Goal: Task Accomplishment & Management: Manage account settings

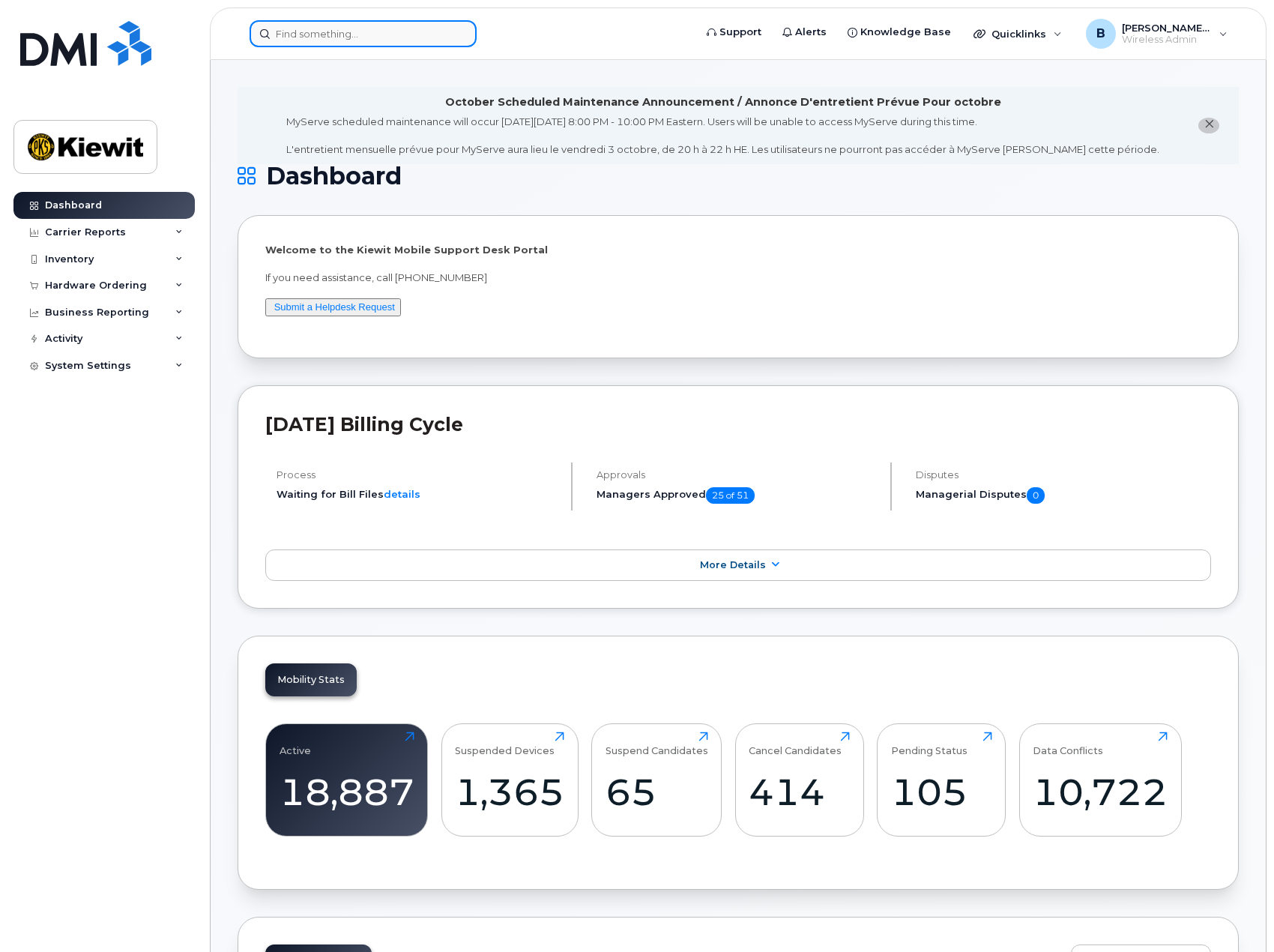
click at [399, 41] on input at bounding box center [363, 33] width 227 height 27
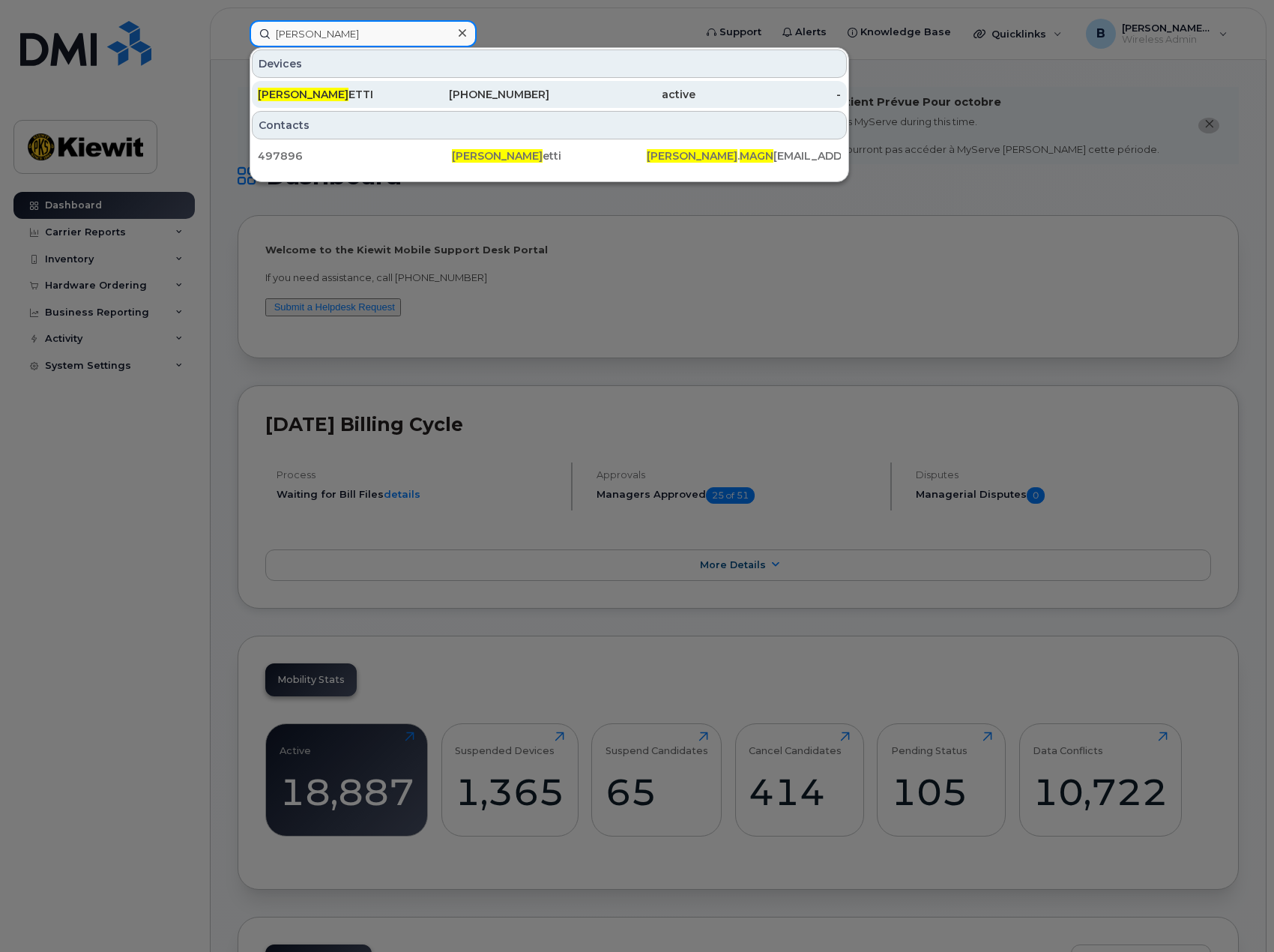
type input "adam magn"
click at [383, 98] on div "ADAM MAGN ETTI" at bounding box center [331, 94] width 146 height 15
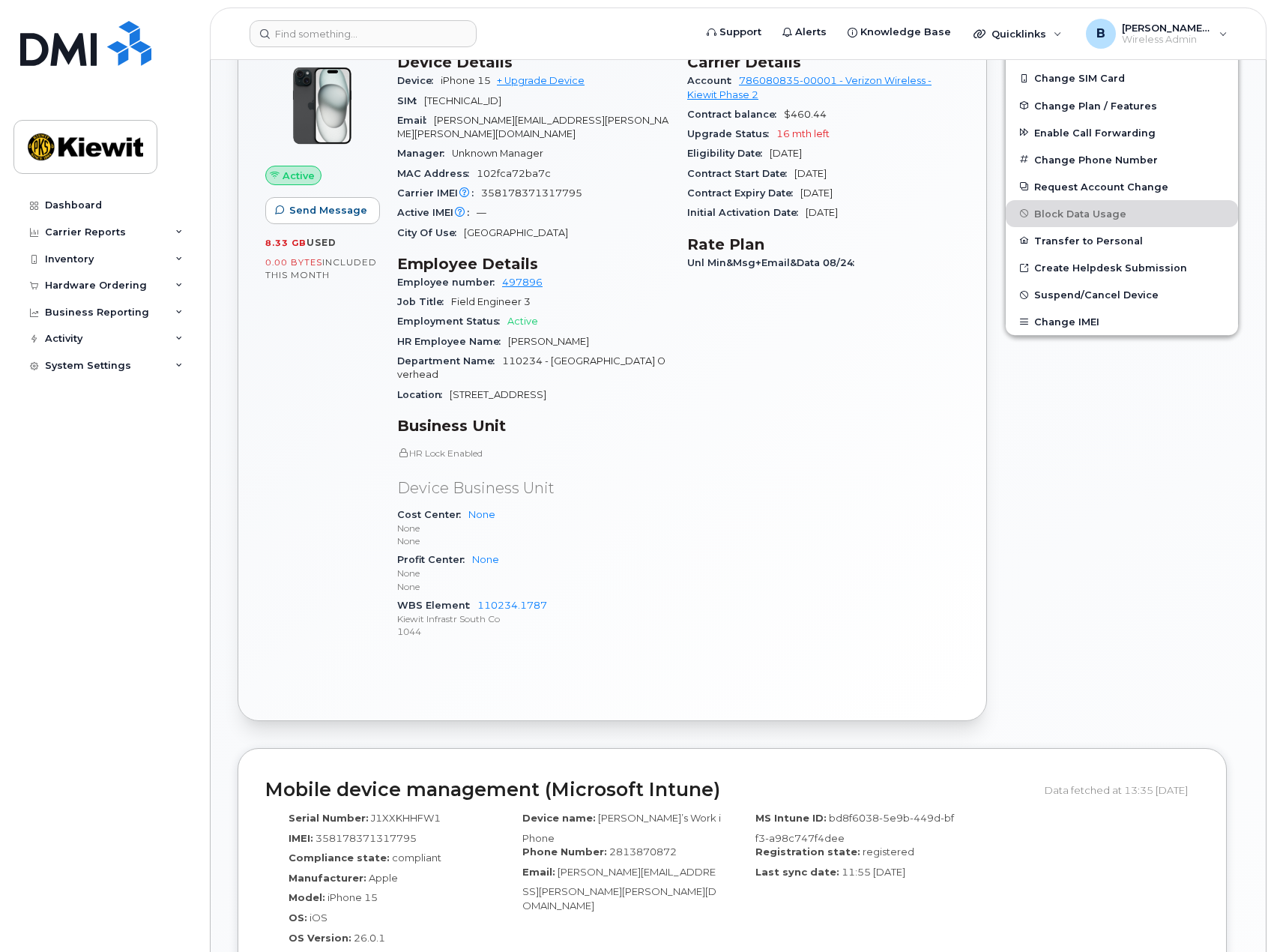
scroll to position [150, 0]
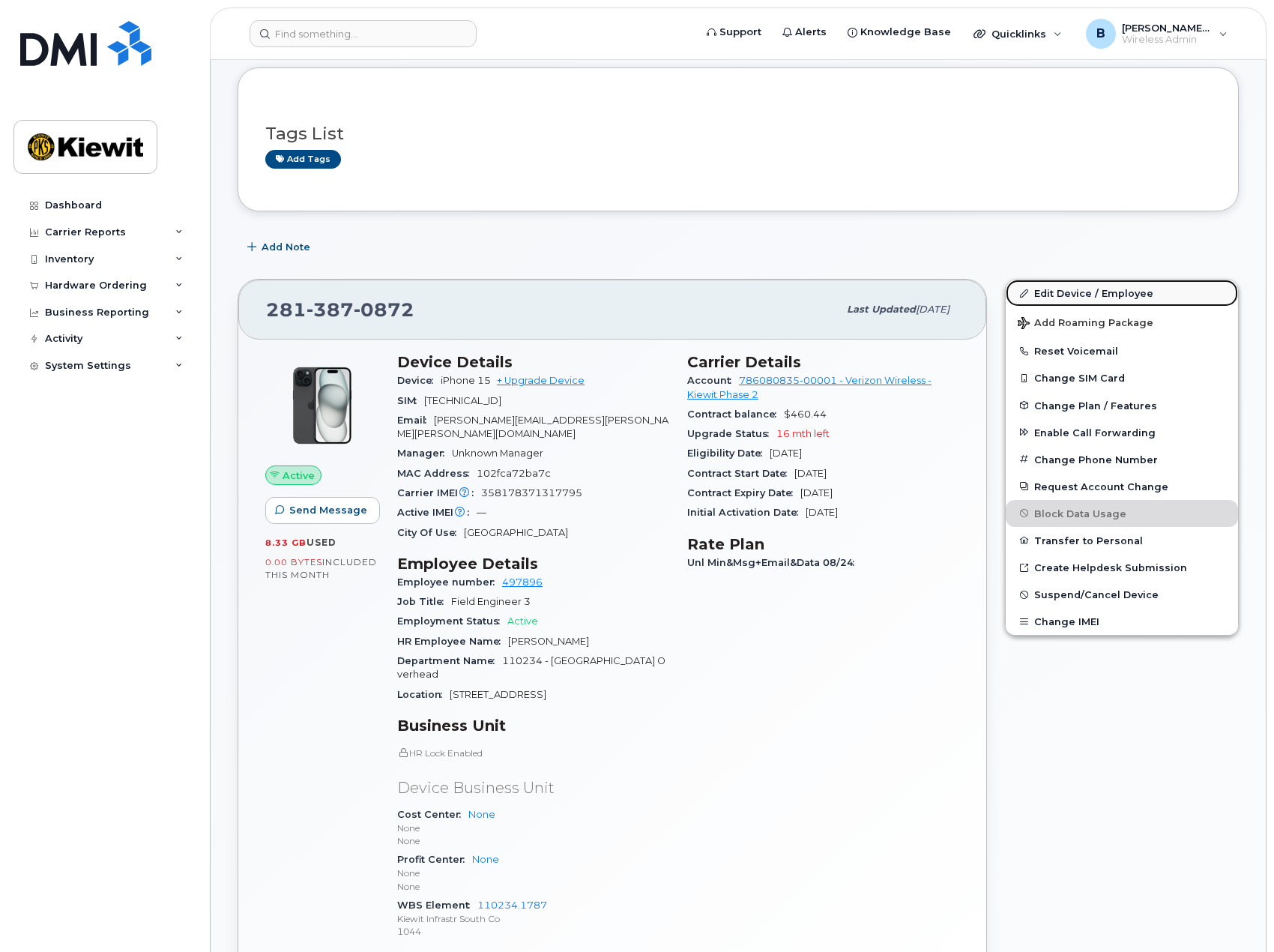
click at [1086, 290] on link "Edit Device / Employee" at bounding box center [1123, 292] width 232 height 27
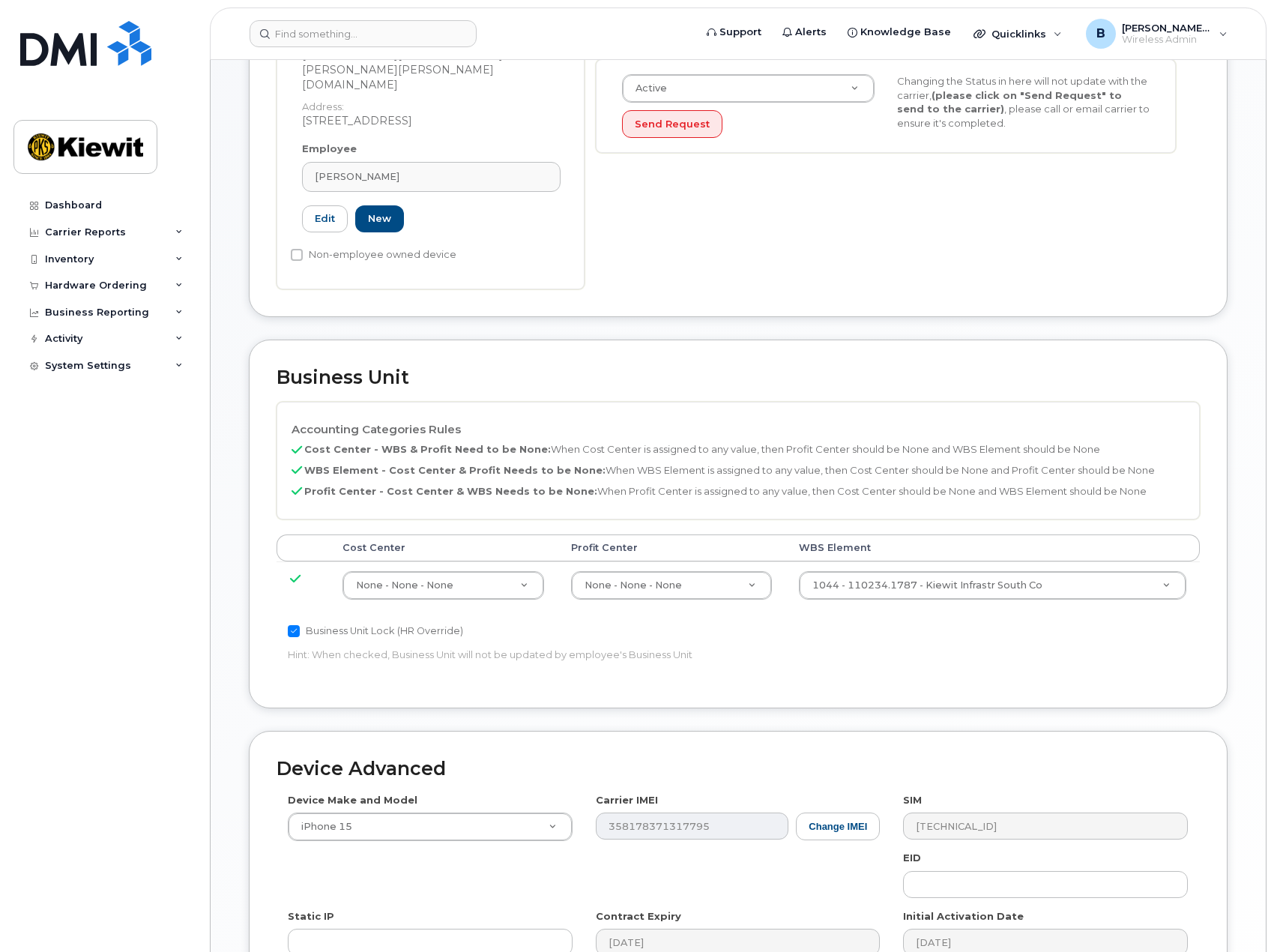
scroll to position [525, 0]
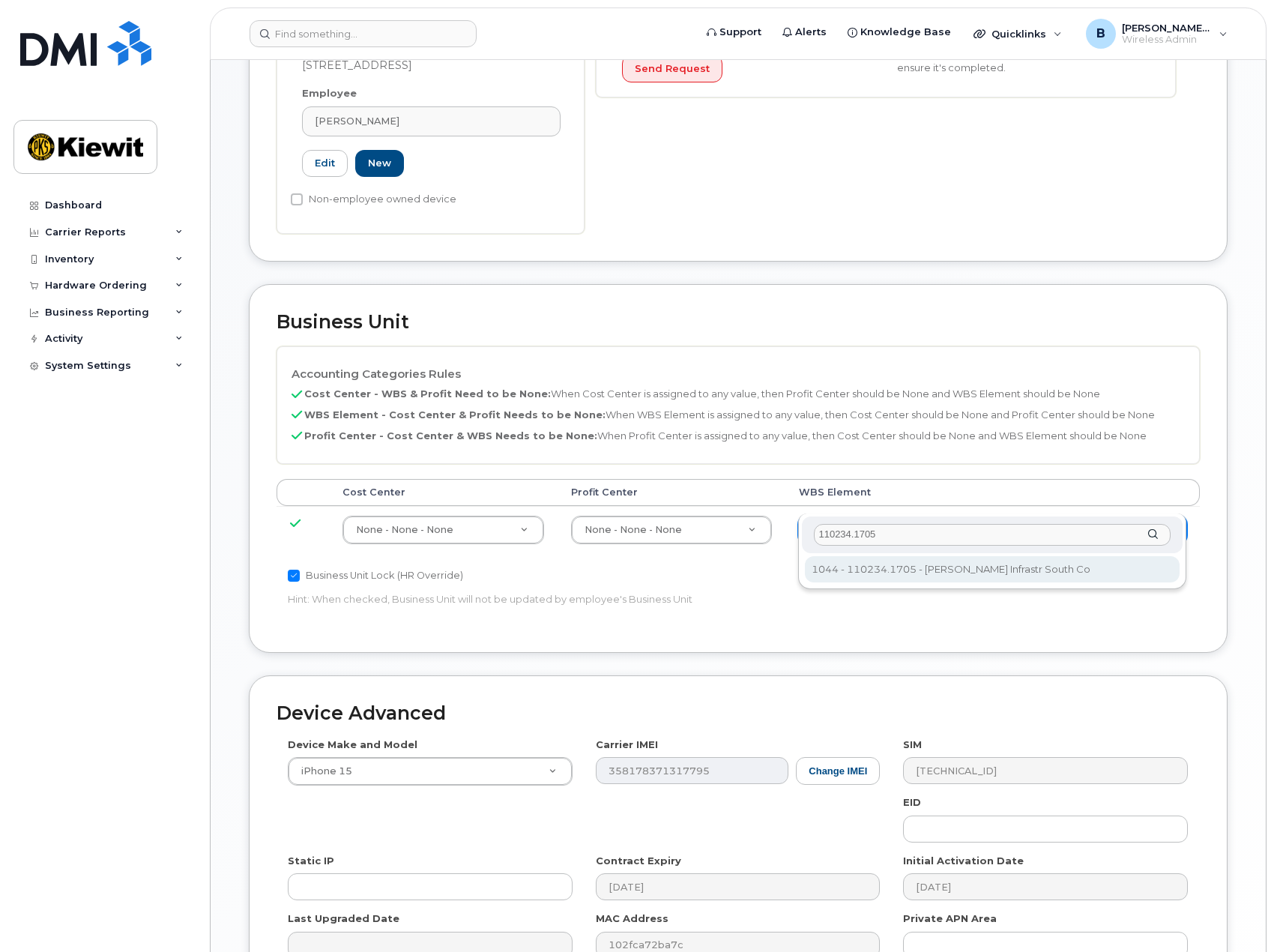
type input "110234.1705"
type input "33471551"
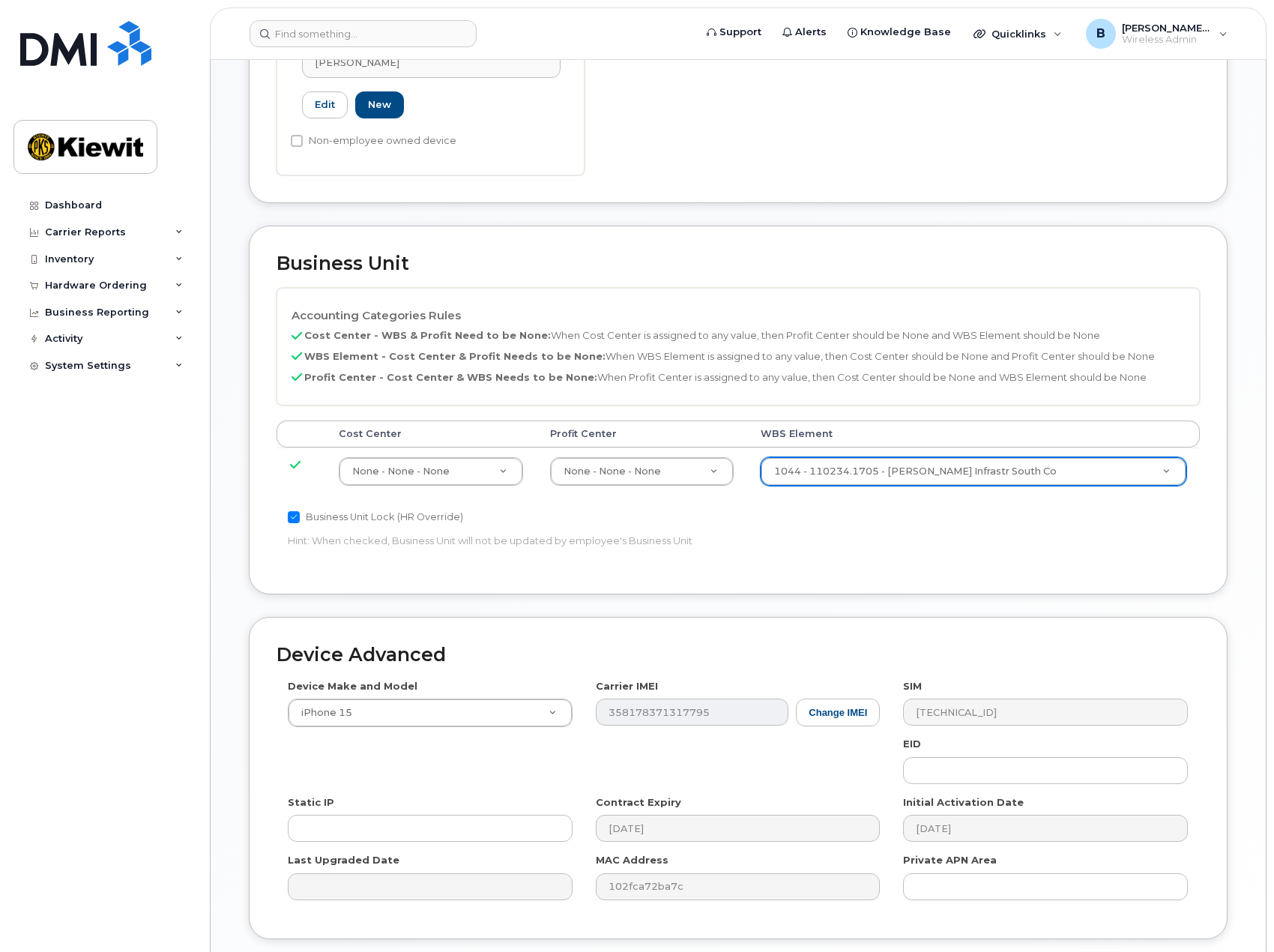
scroll to position [666, 0]
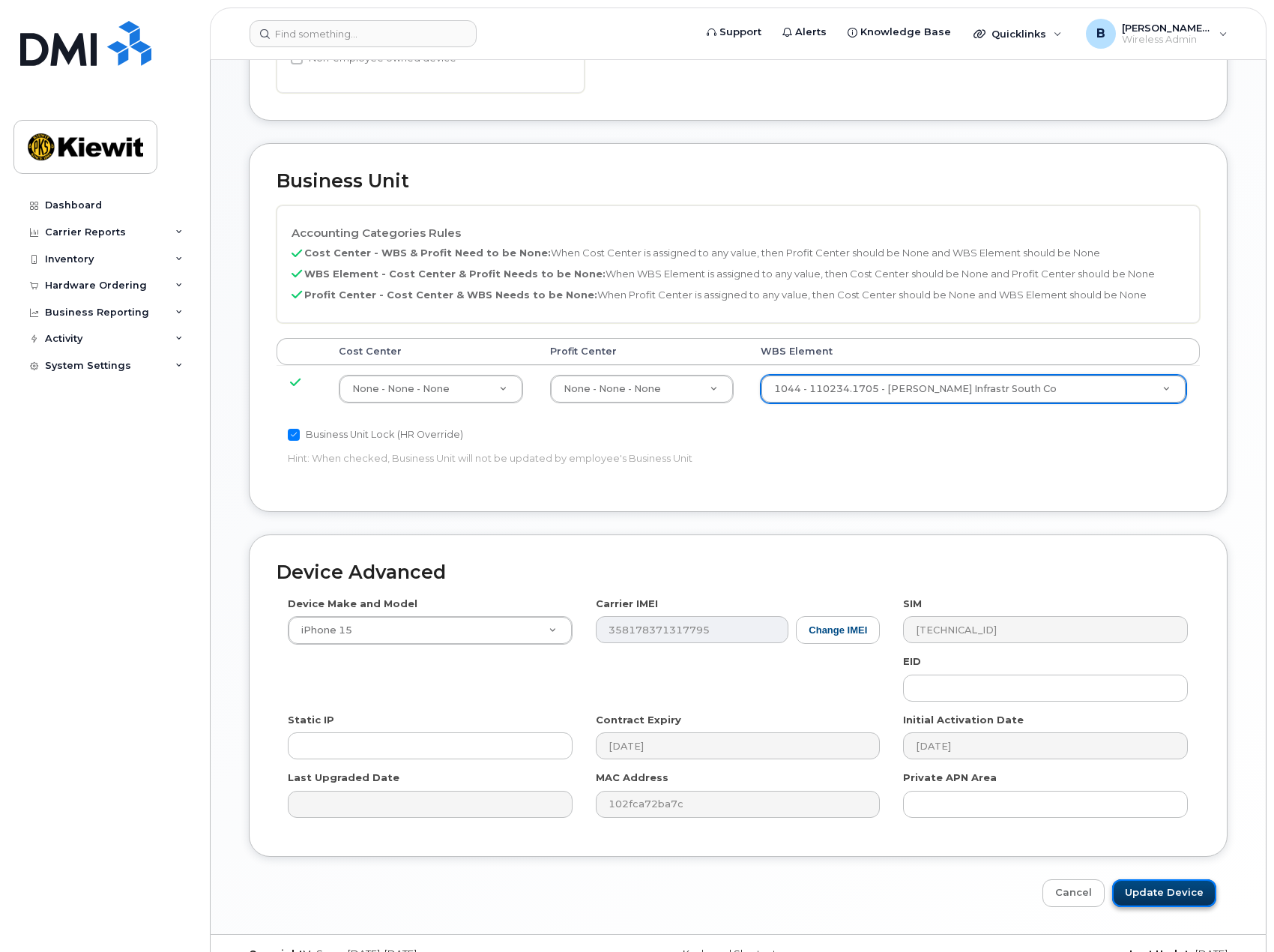
click at [1155, 879] on input "Update Device" at bounding box center [1164, 893] width 104 height 28
type input "Saving..."
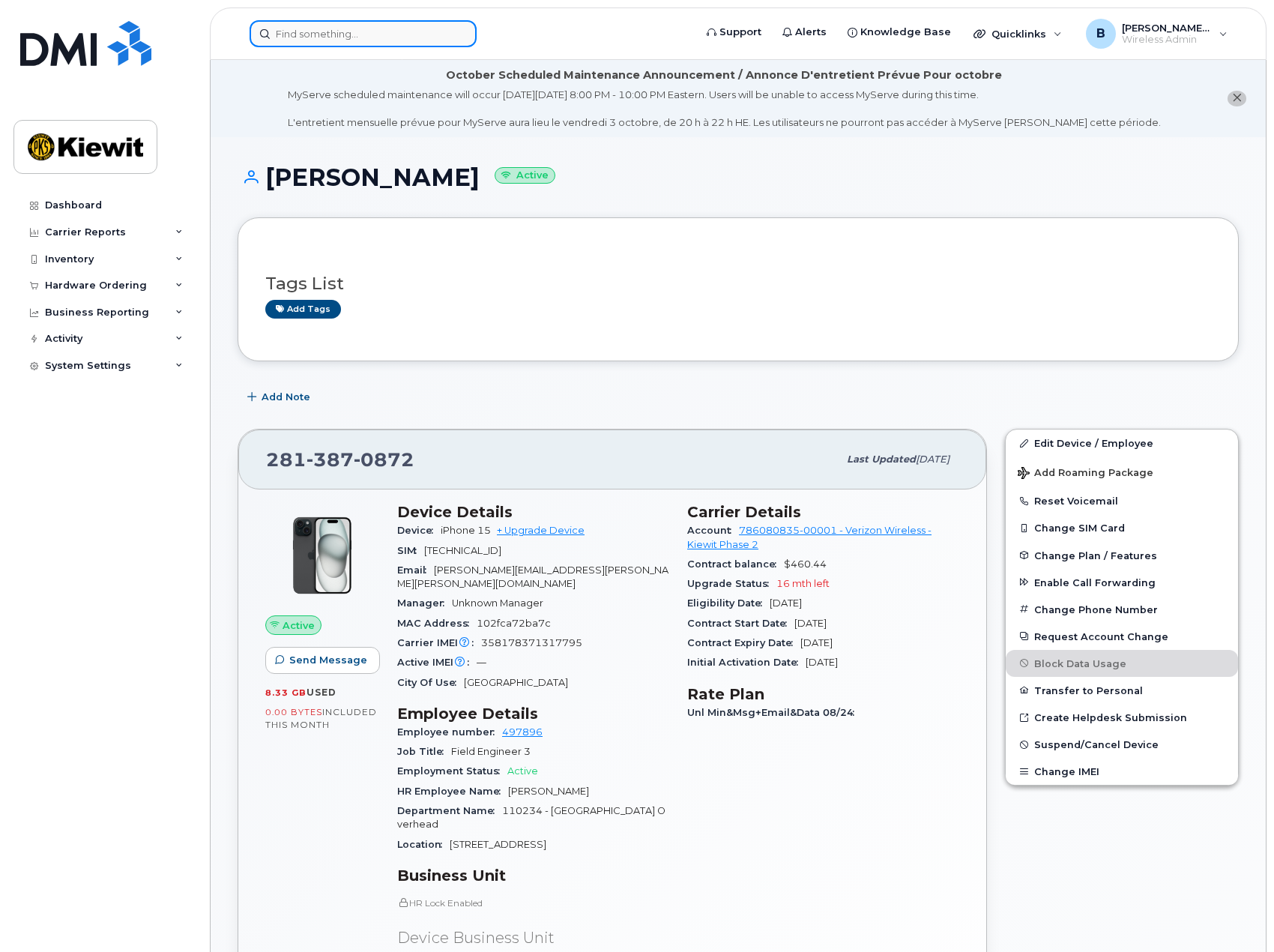
click at [356, 38] on input at bounding box center [363, 33] width 227 height 27
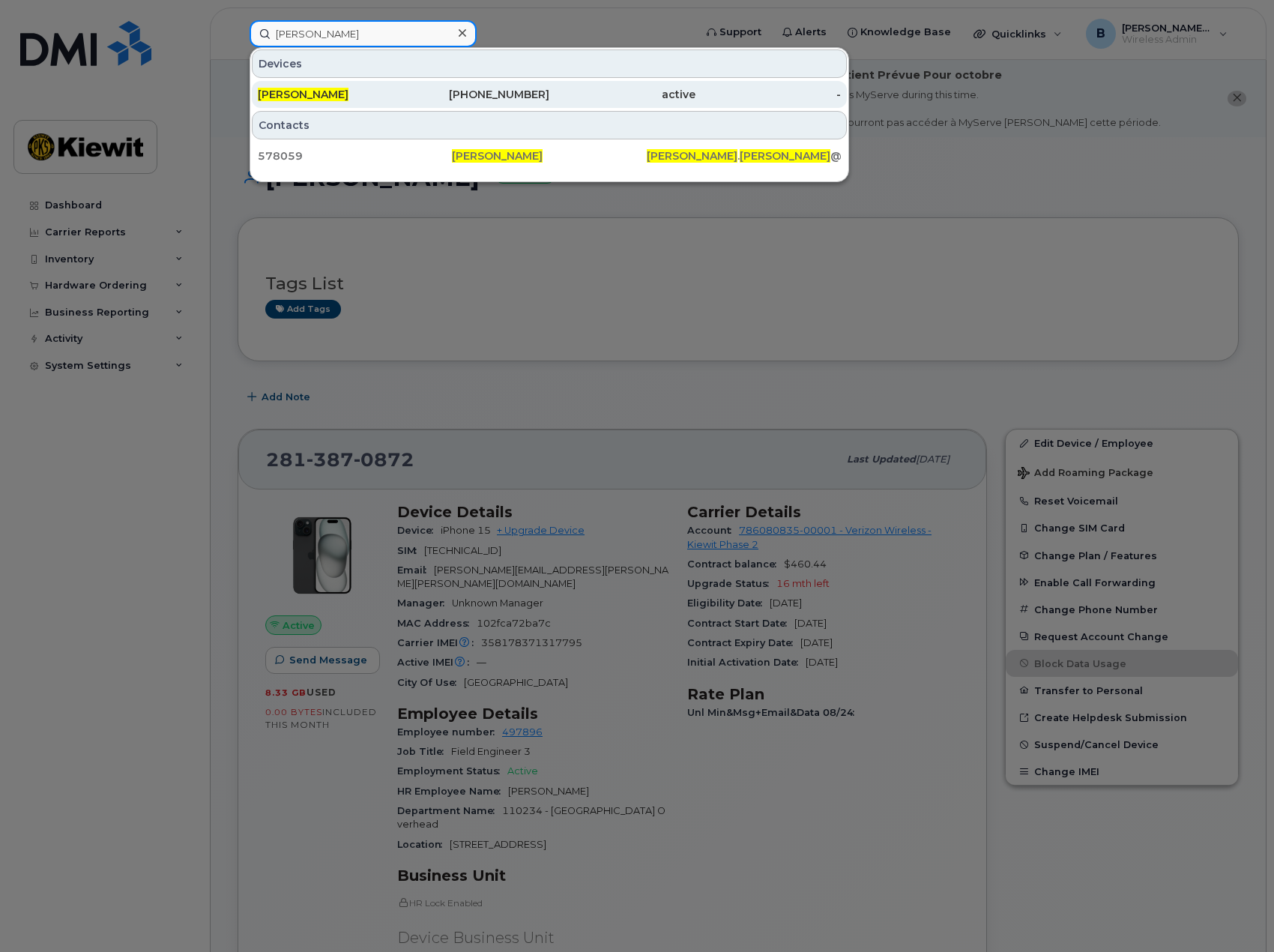
type input "aldo velasco"
click at [357, 102] on div "ALDO VELASCO" at bounding box center [331, 94] width 146 height 27
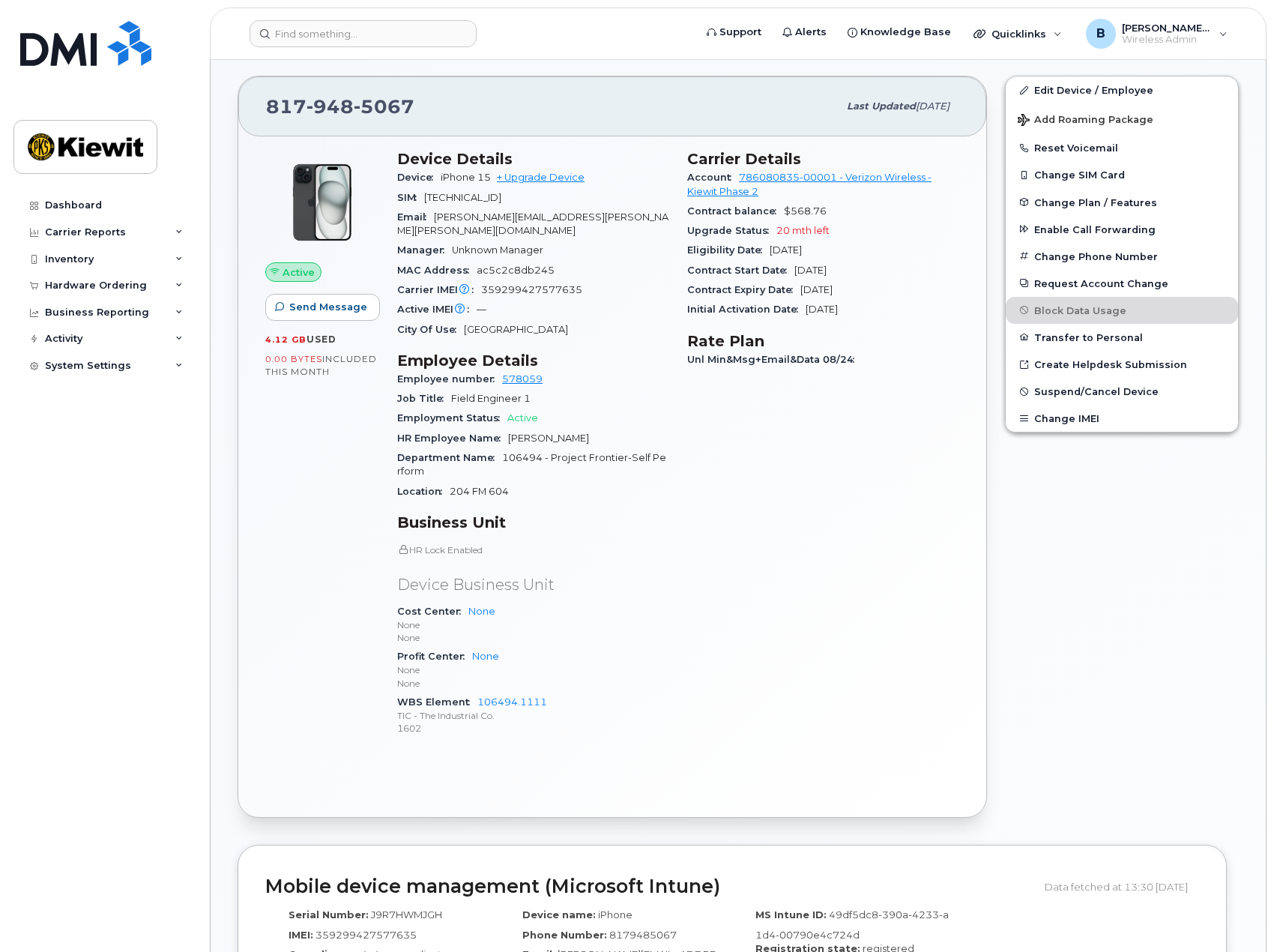
scroll to position [375, 0]
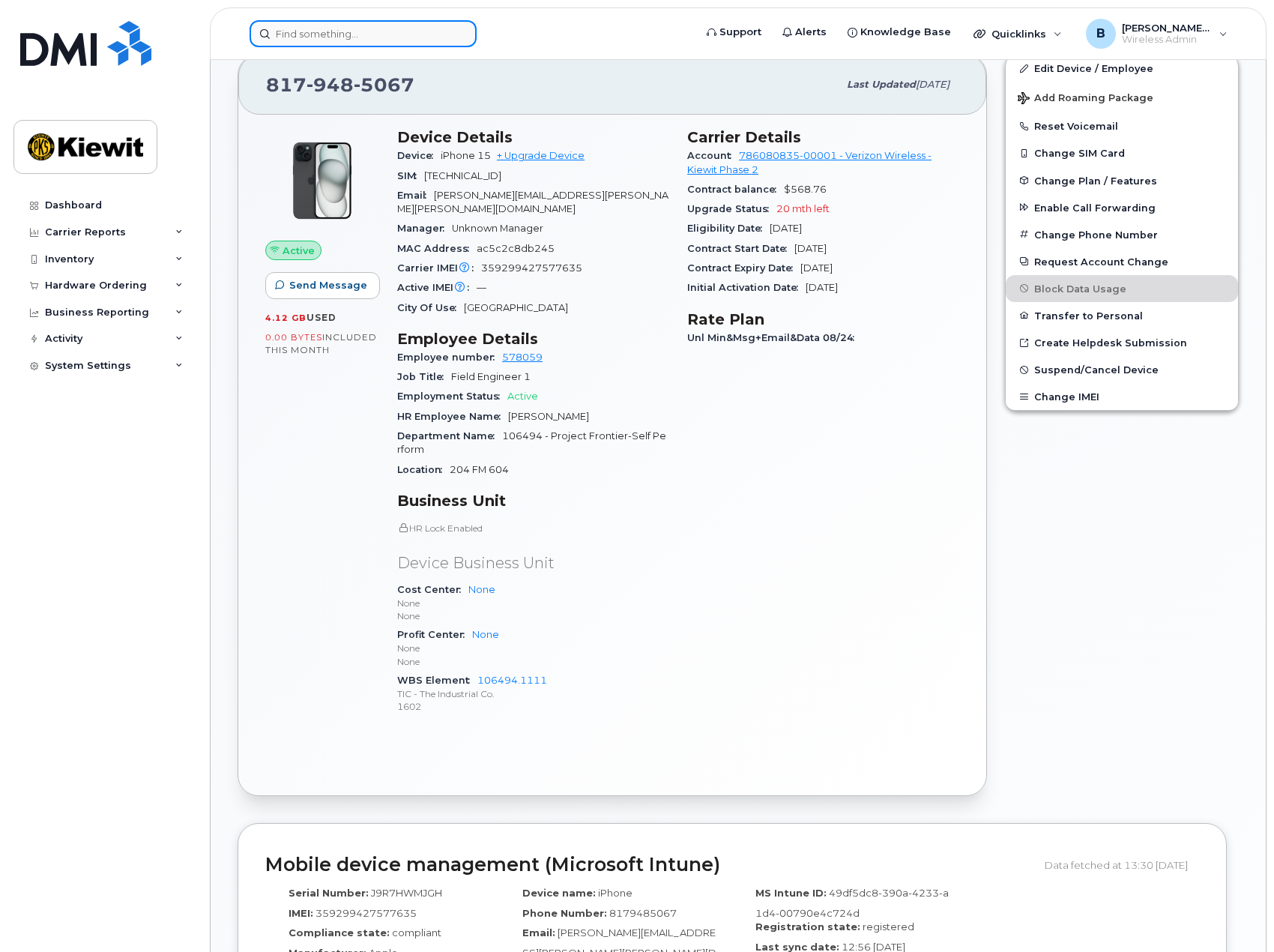
click at [330, 32] on input at bounding box center [363, 33] width 227 height 27
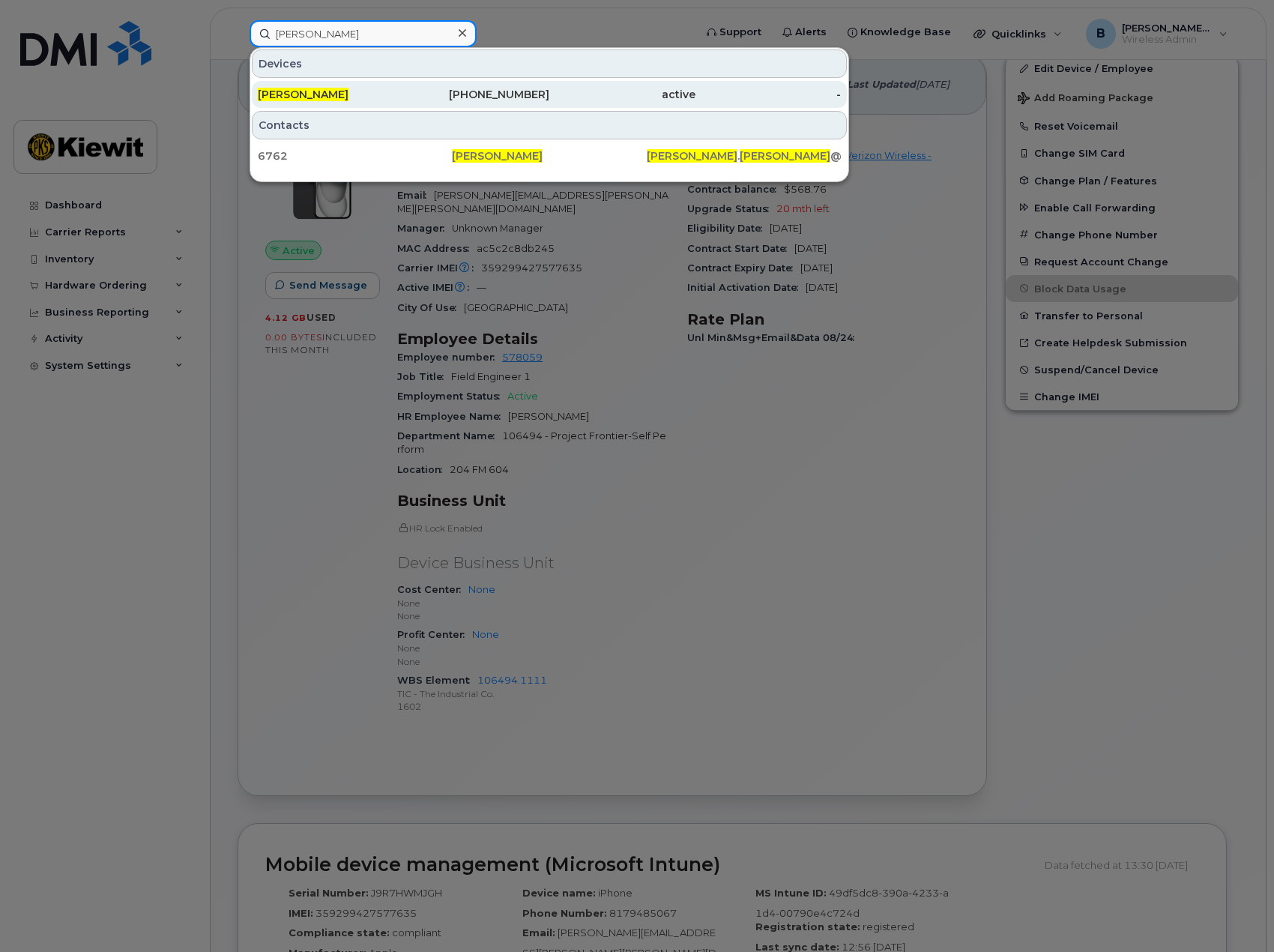
type input "chad jones"
click at [374, 98] on div "CHAD JONES" at bounding box center [331, 94] width 146 height 15
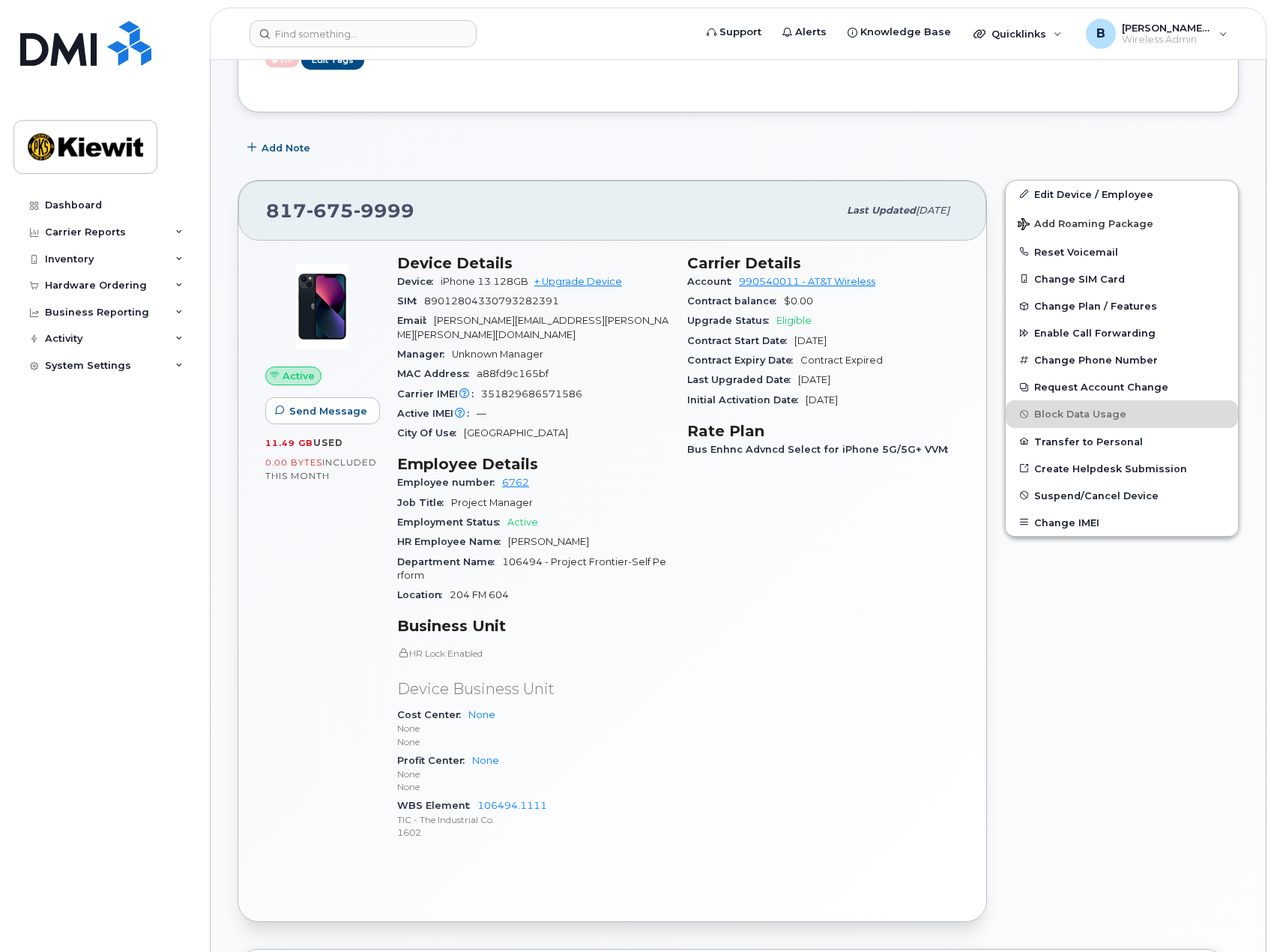
scroll to position [286, 0]
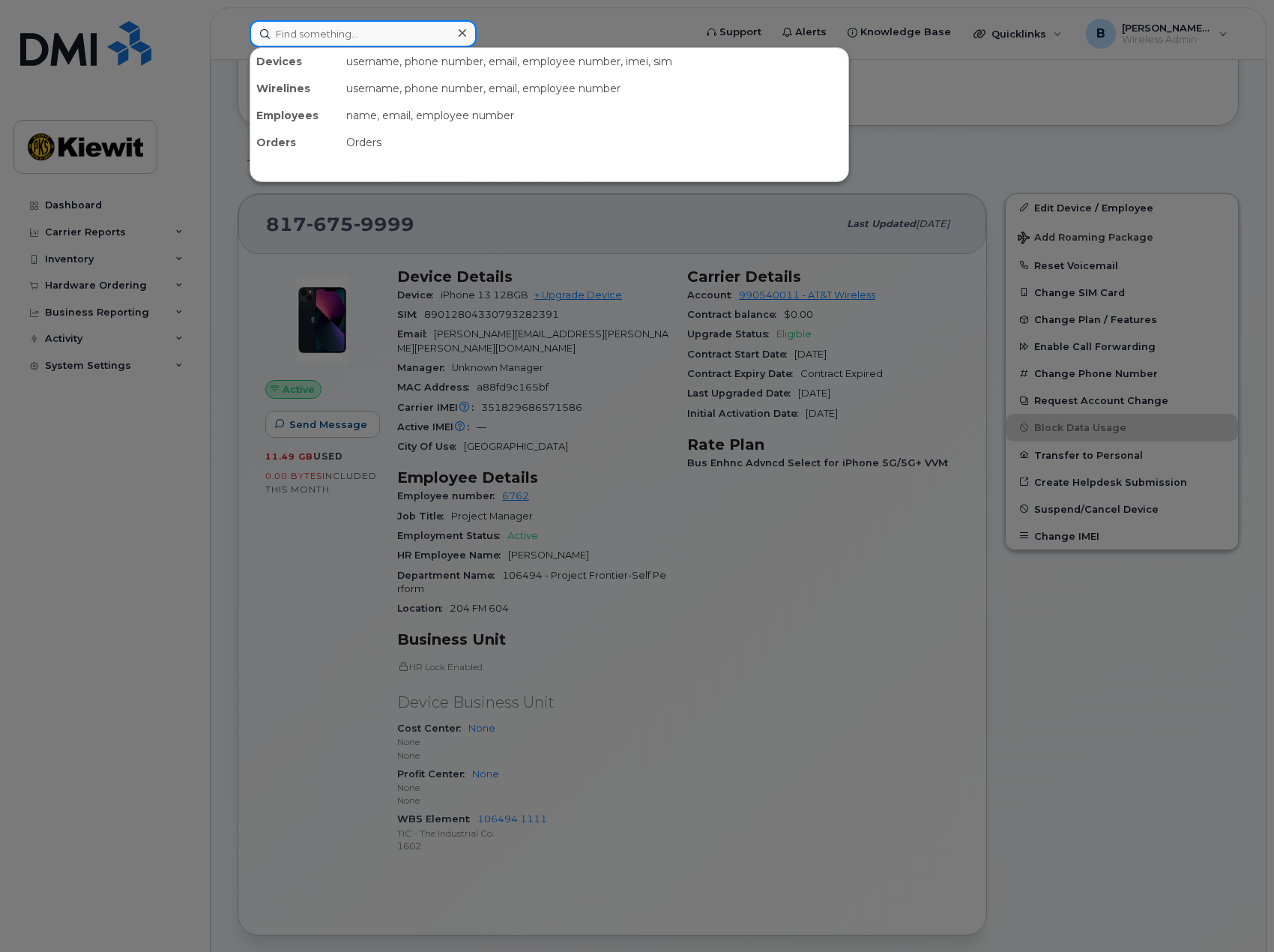
click at [330, 40] on input at bounding box center [363, 33] width 227 height 27
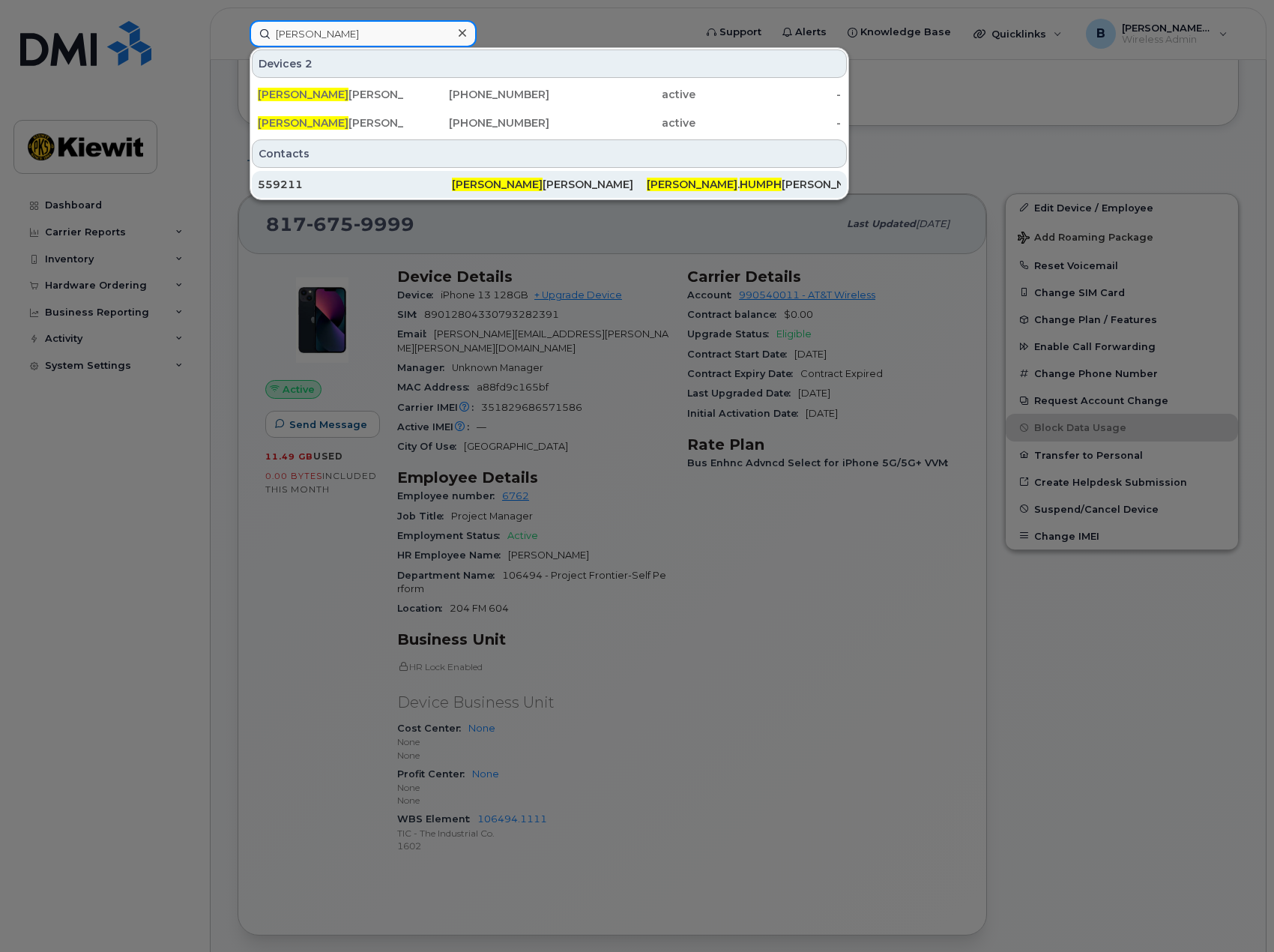
type input "ricky humph"
drag, startPoint x: 422, startPoint y: 188, endPoint x: 438, endPoint y: 184, distance: 16.5
click at [422, 188] on div "559211" at bounding box center [355, 184] width 194 height 15
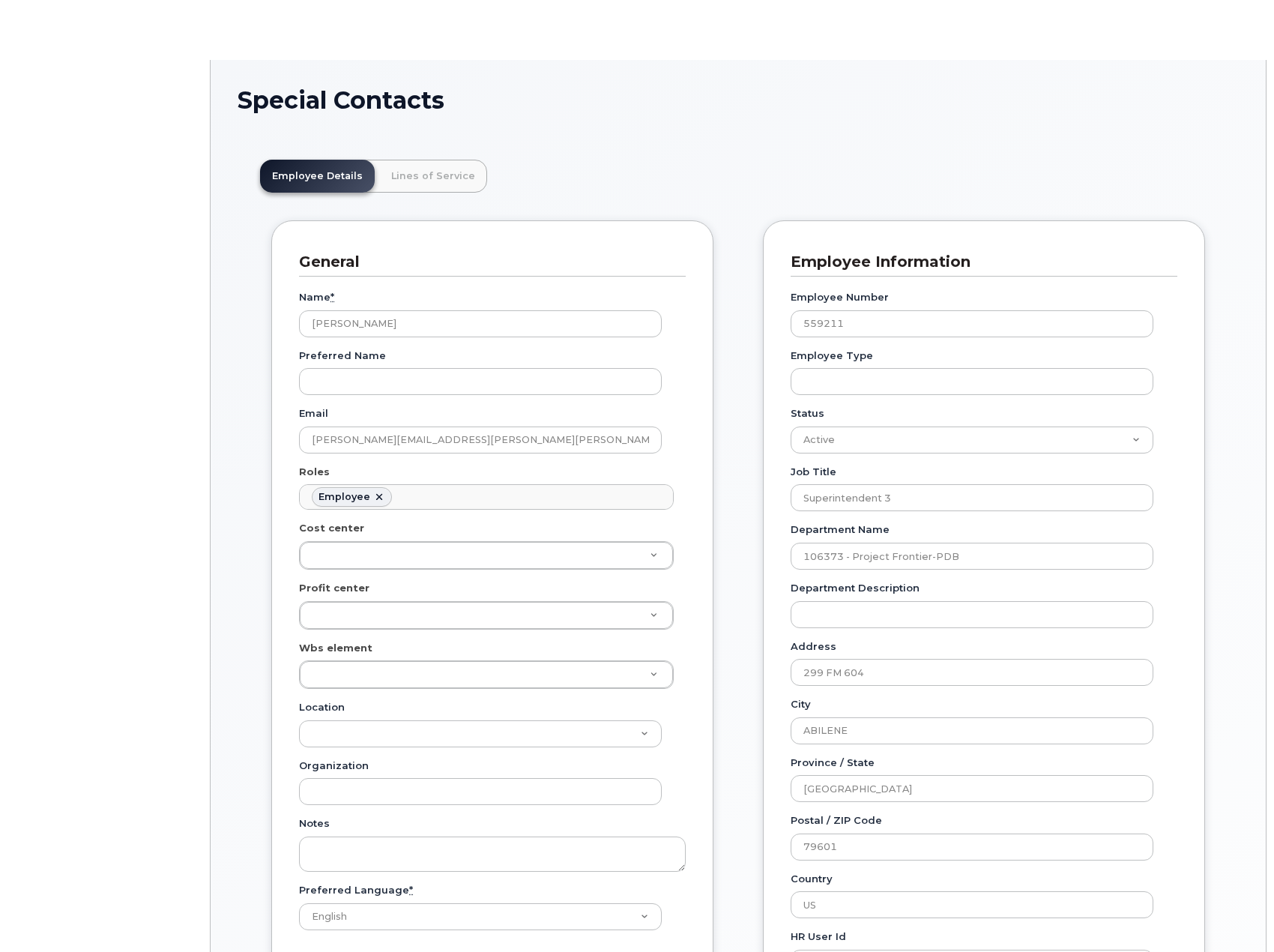
scroll to position [44, 0]
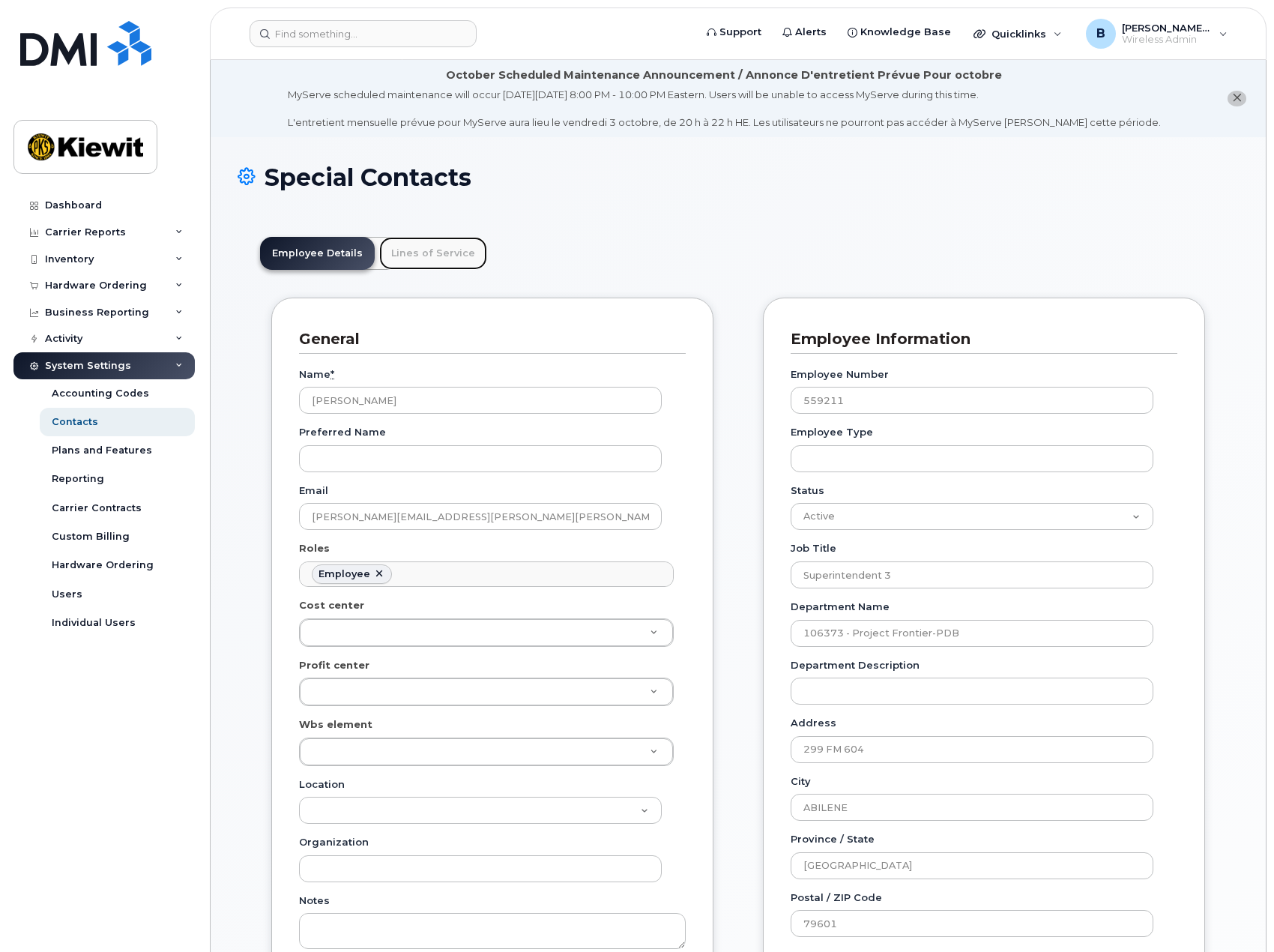
click at [429, 267] on link "Lines of Service" at bounding box center [433, 254] width 108 height 33
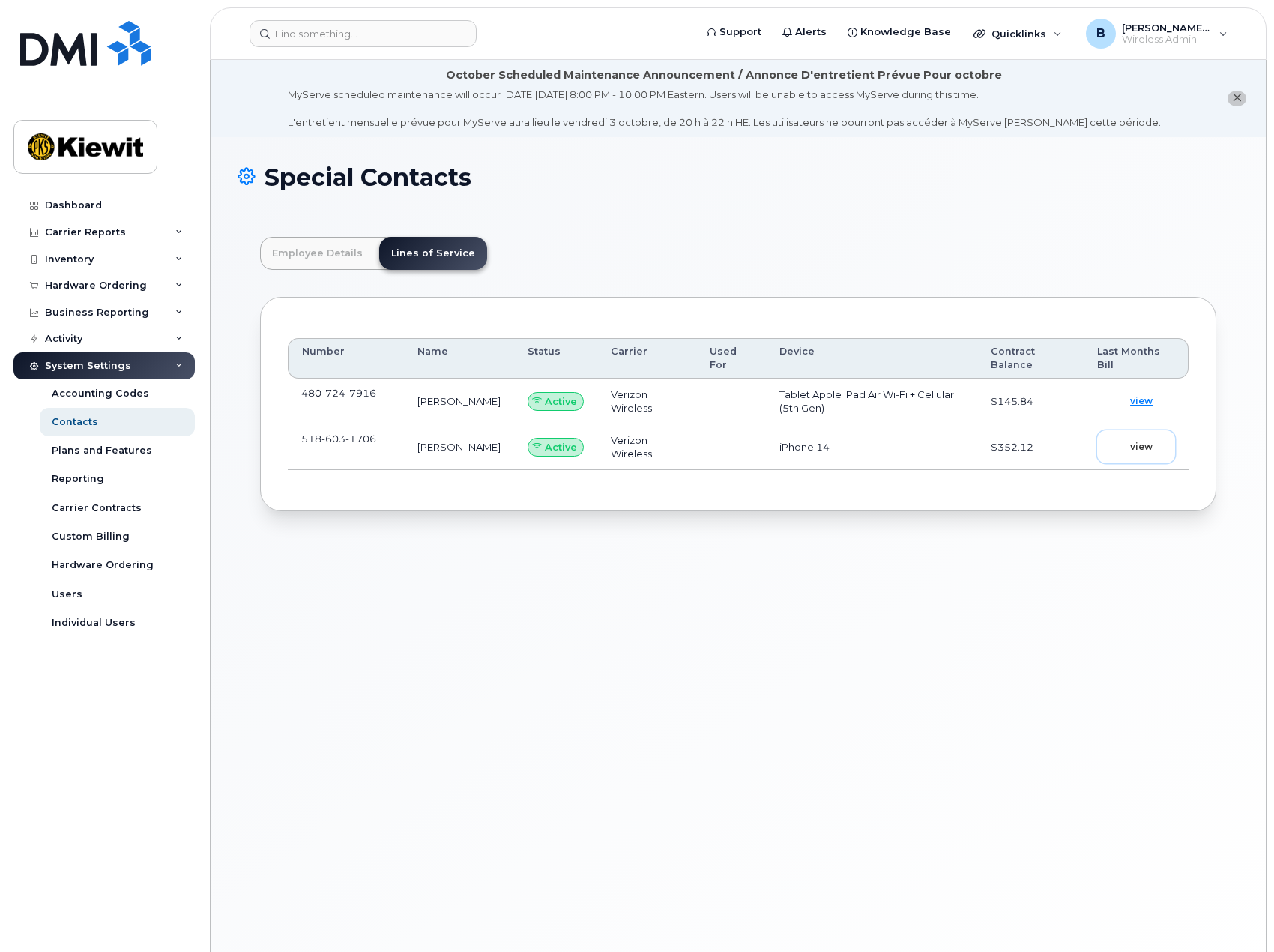
click at [1150, 450] on span "view" at bounding box center [1141, 446] width 22 height 14
click at [363, 30] on input at bounding box center [363, 33] width 227 height 27
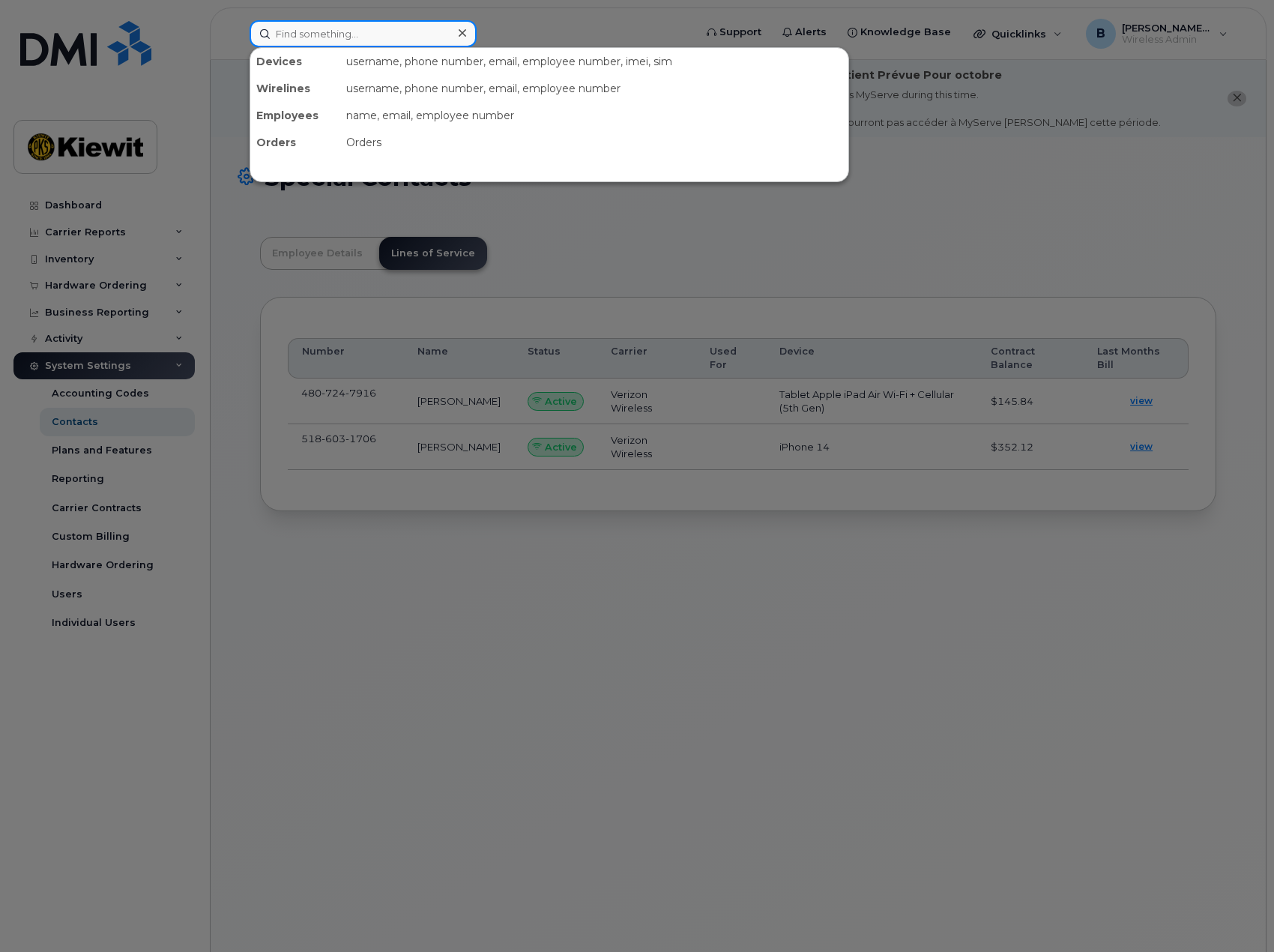
paste input "5186031706"
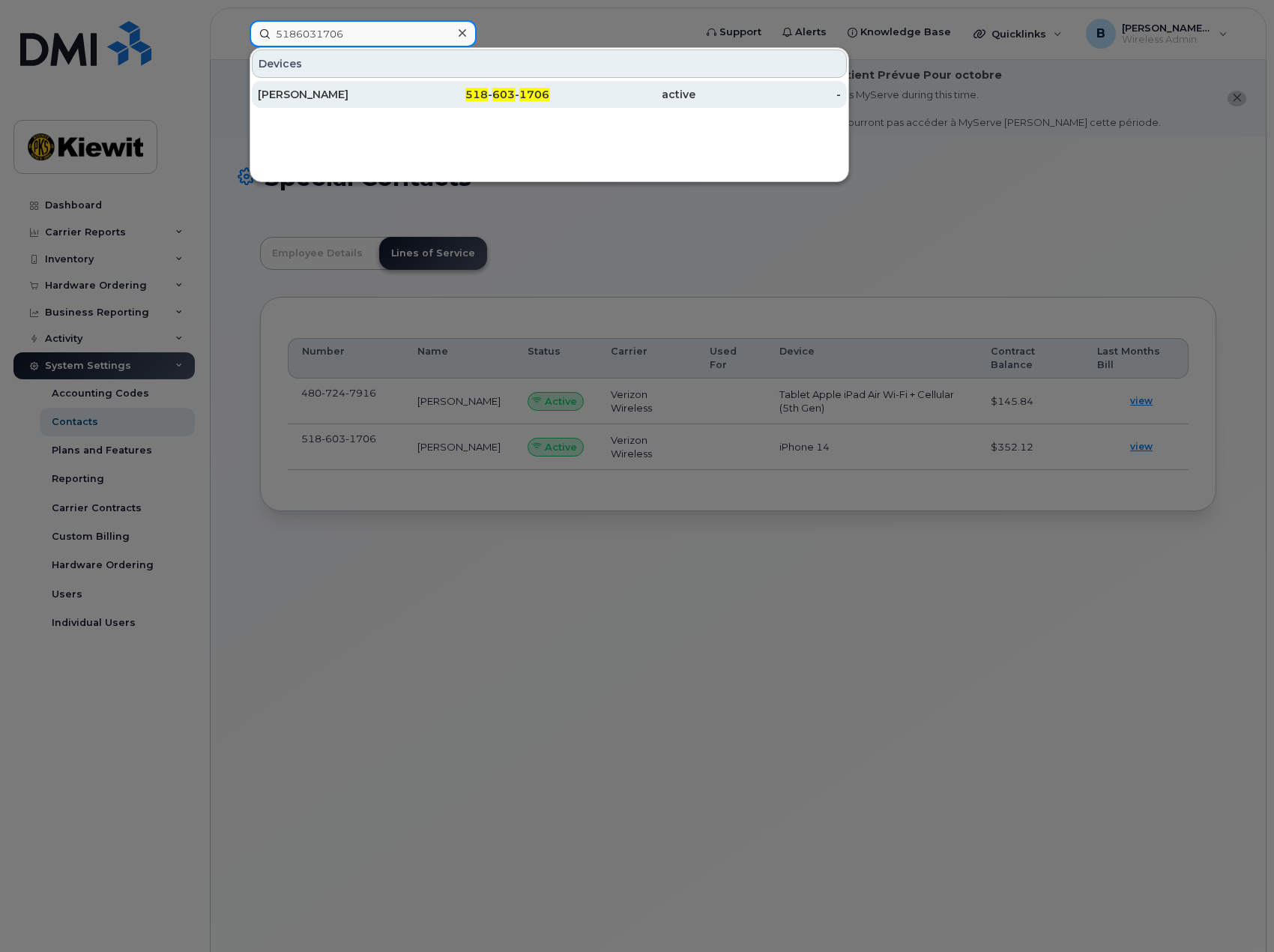
type input "5186031706"
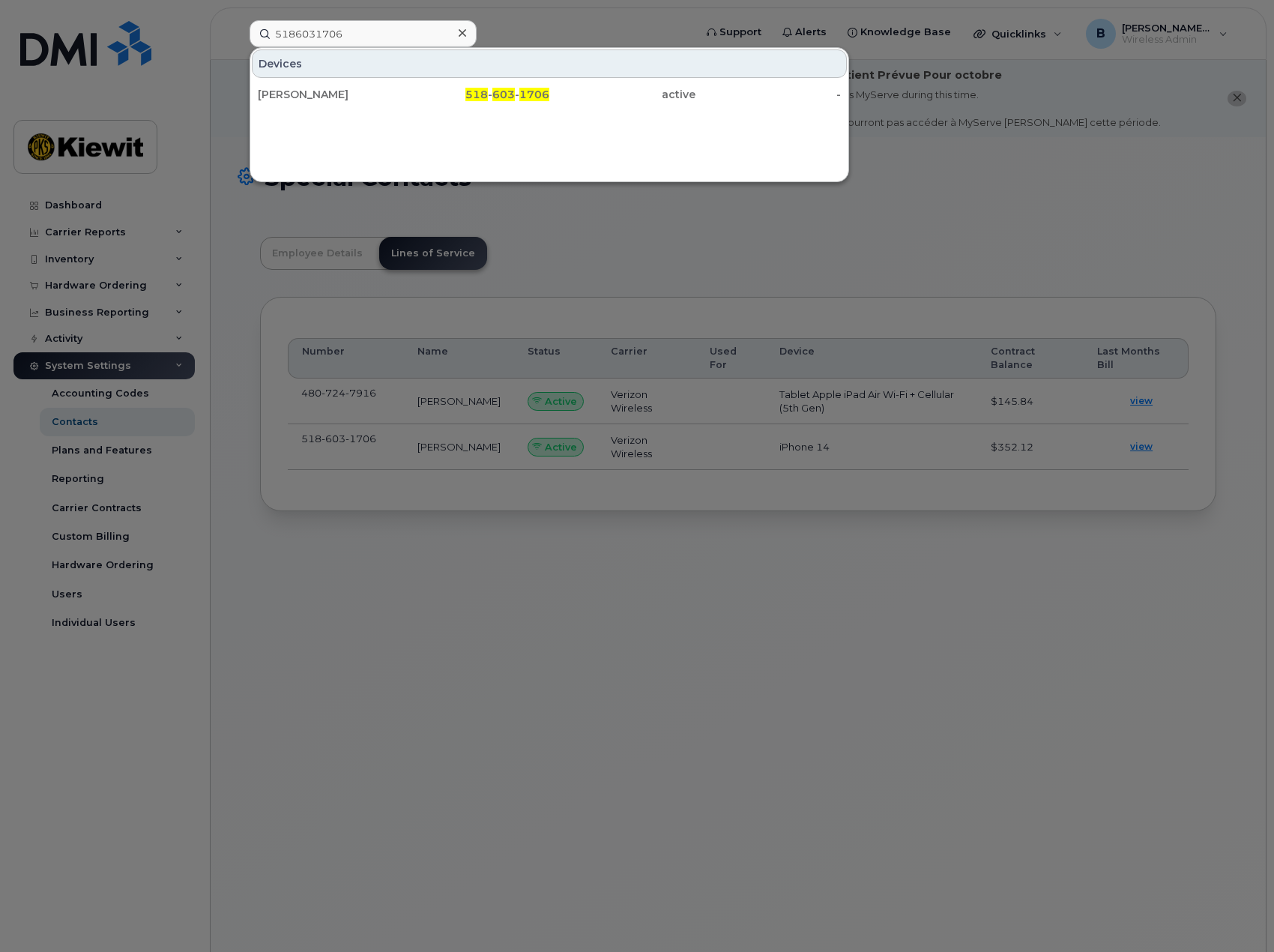
drag, startPoint x: 394, startPoint y: 93, endPoint x: 494, endPoint y: 274, distance: 206.8
click at [394, 93] on div "[PERSON_NAME]" at bounding box center [331, 94] width 146 height 15
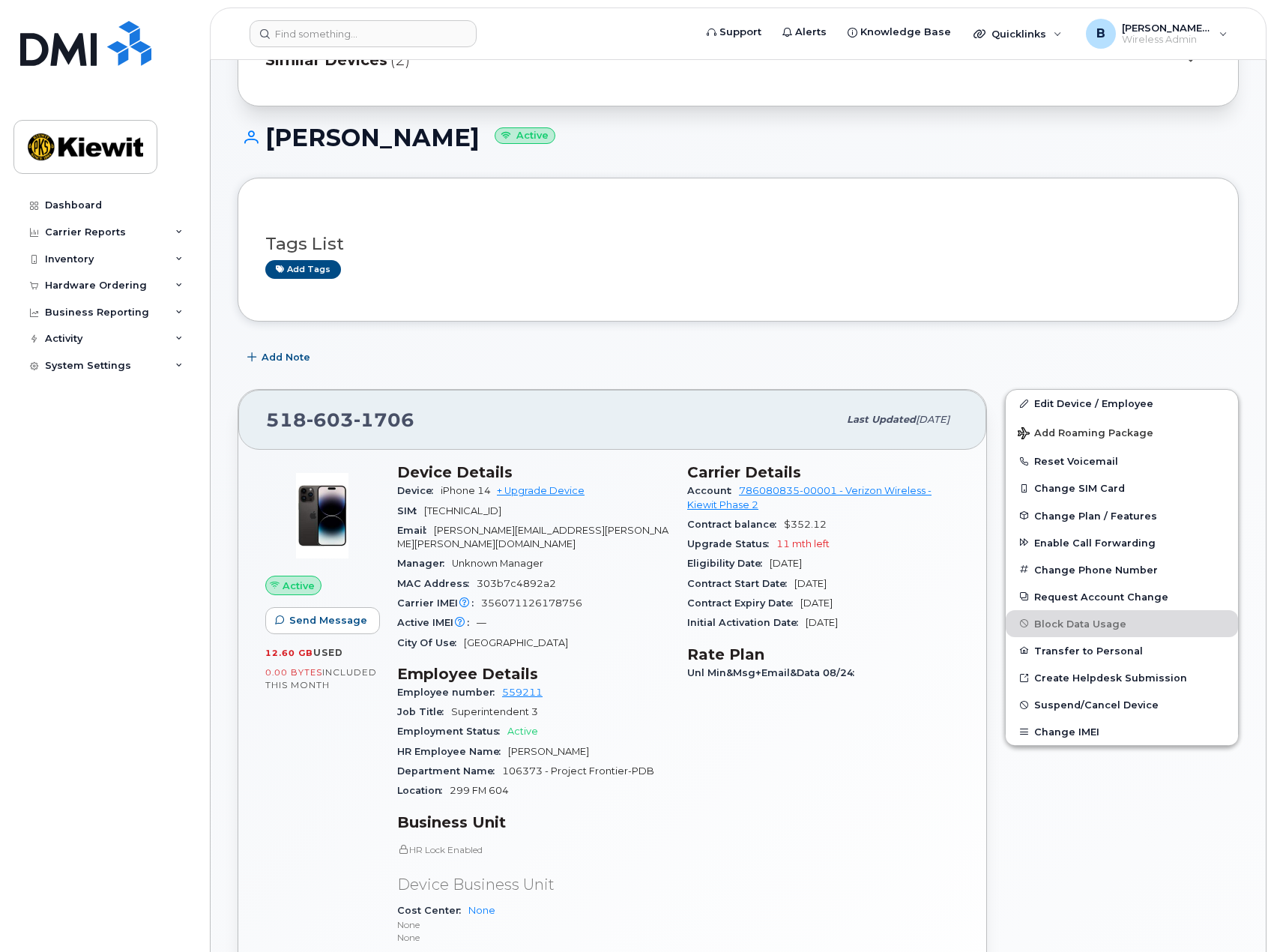
scroll to position [40, 0]
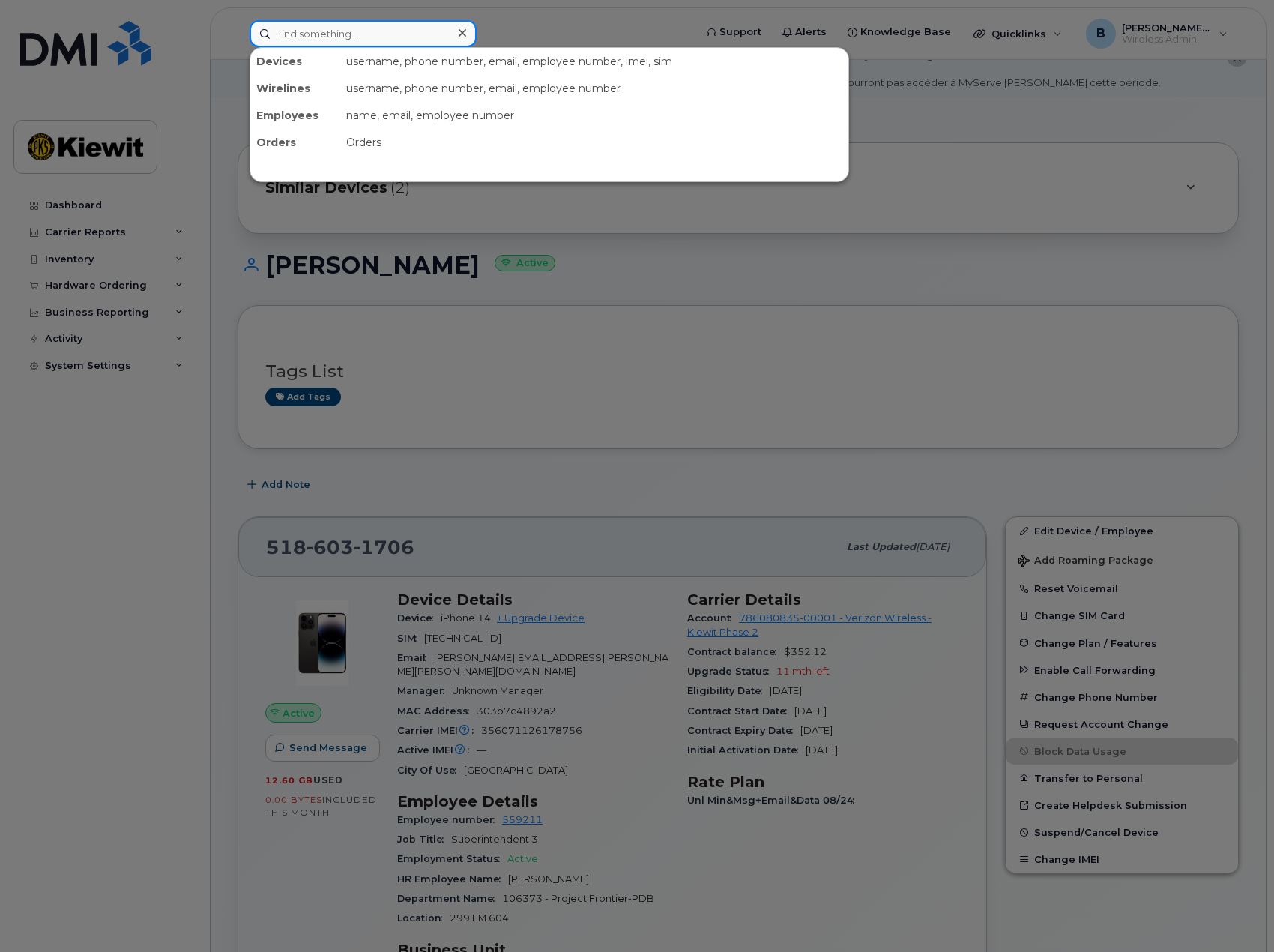
click at [389, 33] on input at bounding box center [363, 33] width 227 height 27
paste input "4807247916"
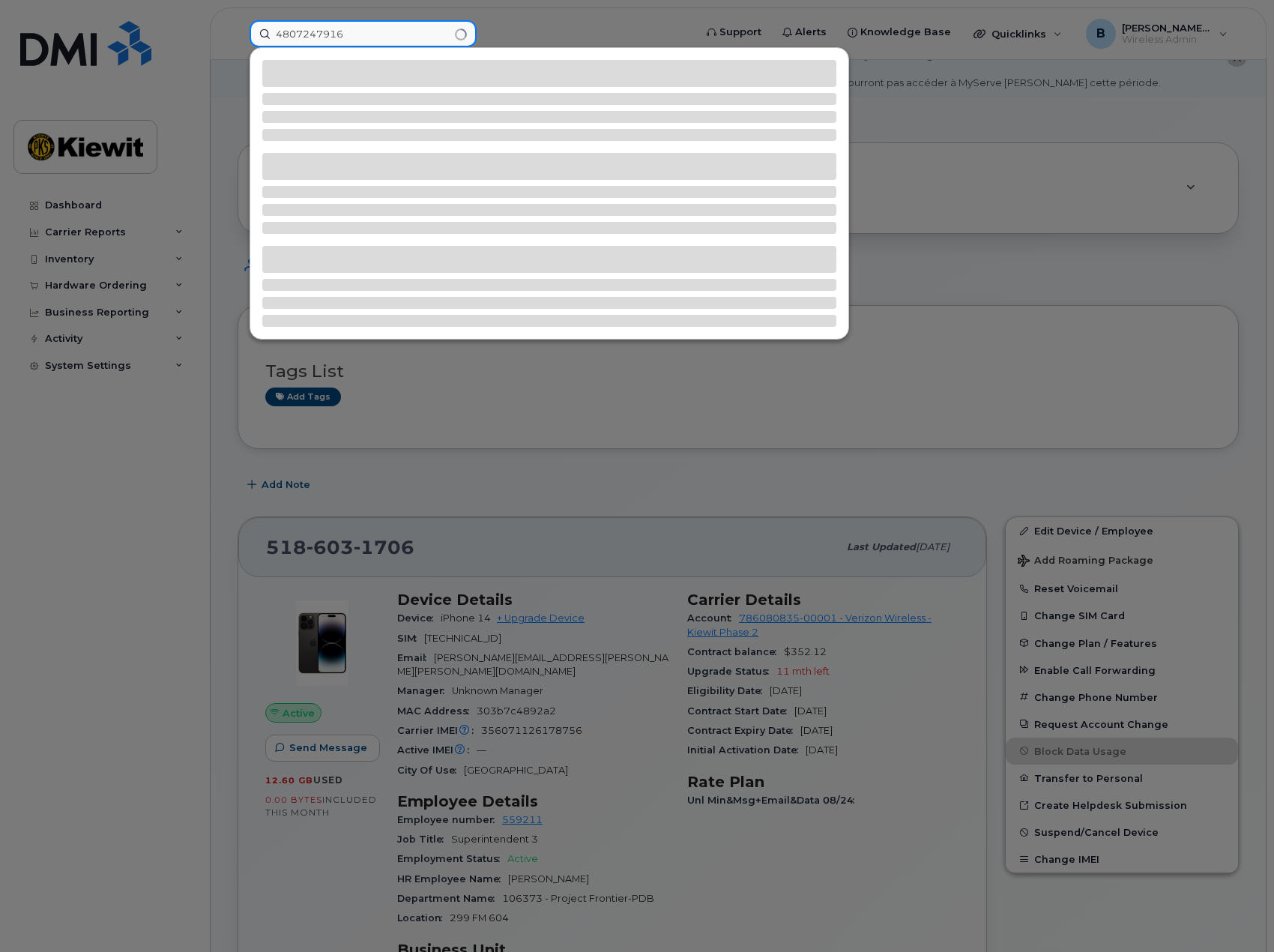
type input "4807247916"
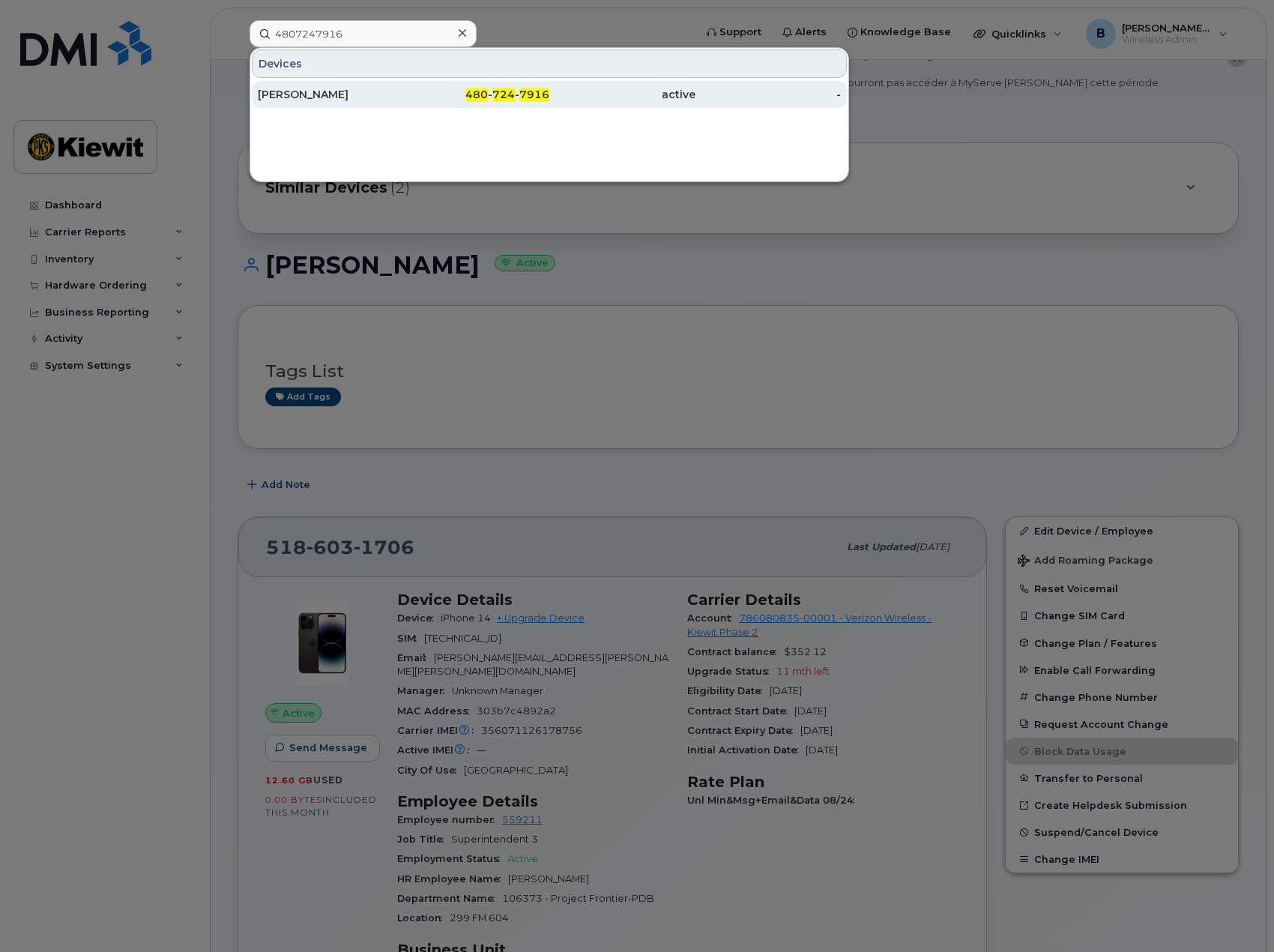
click at [386, 88] on div "[PERSON_NAME]" at bounding box center [331, 94] width 146 height 15
